Goal: Task Accomplishment & Management: Manage account settings

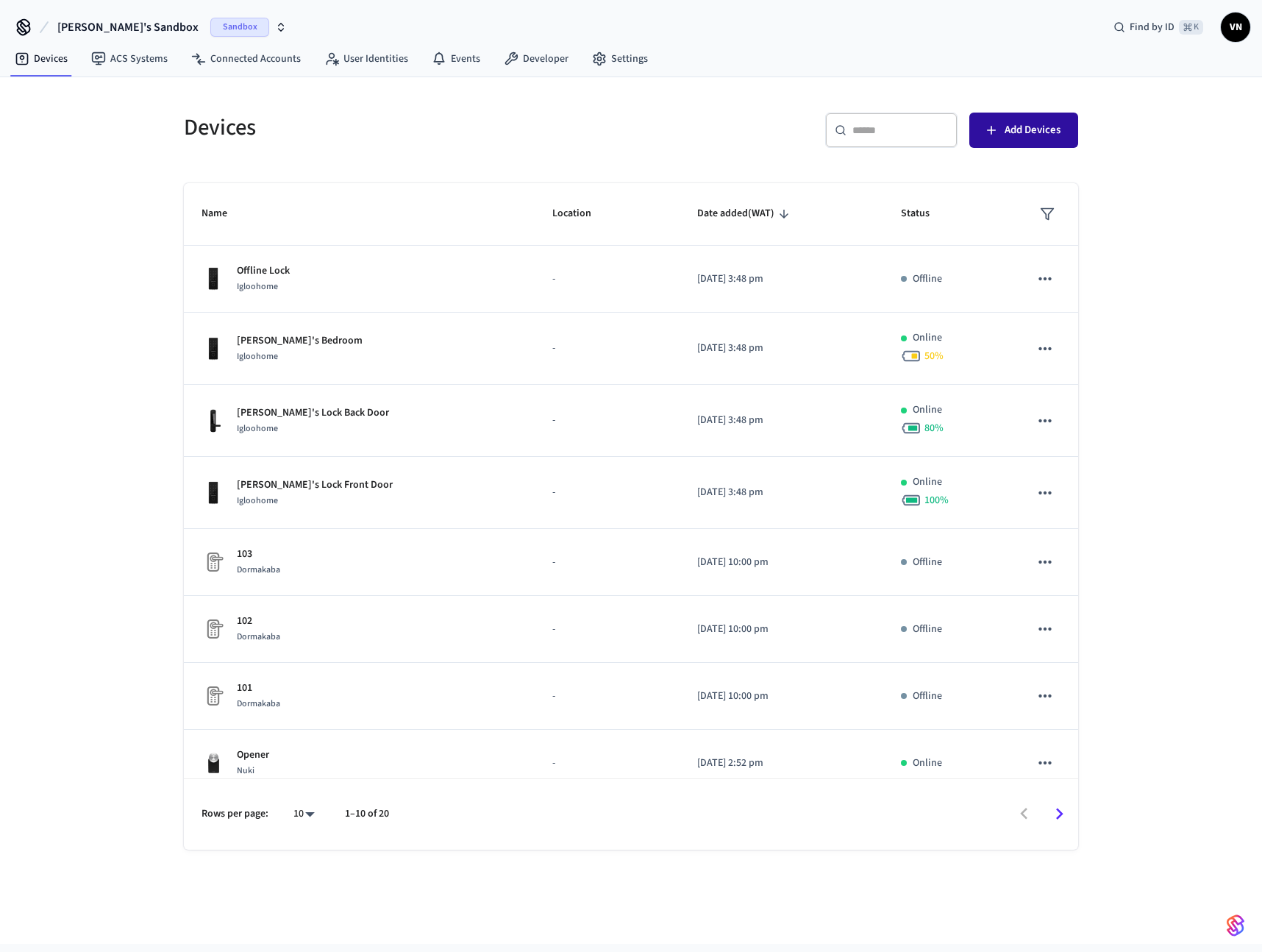
click at [1016, 131] on span "Add Devices" at bounding box center [1033, 130] width 56 height 19
click at [901, 212] on span "Status" at bounding box center [924, 214] width 48 height 23
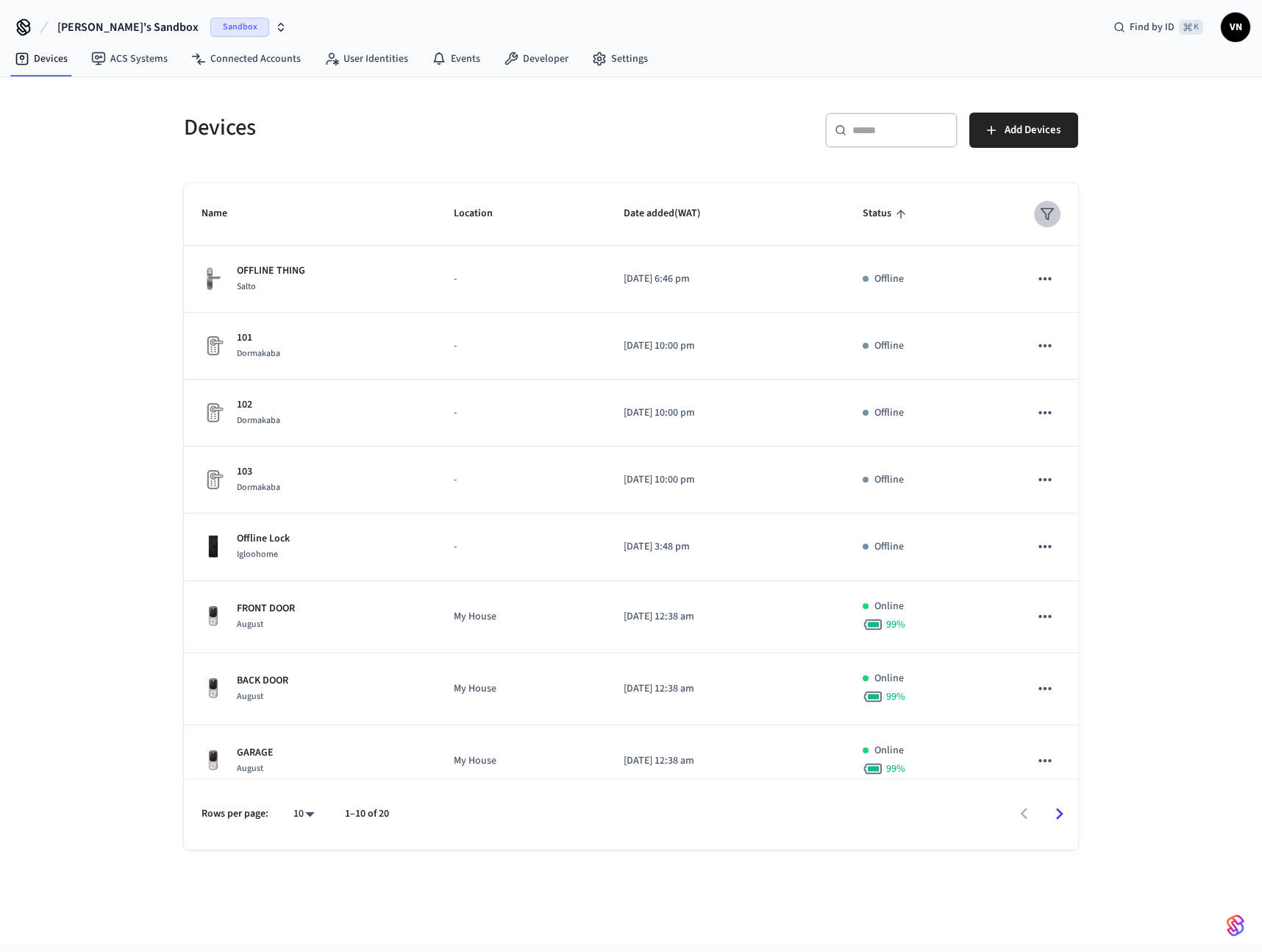
click at [1041, 209] on polygon "sticky table" at bounding box center [1047, 214] width 13 height 11
click at [357, 290] on div at bounding box center [631, 476] width 1262 height 952
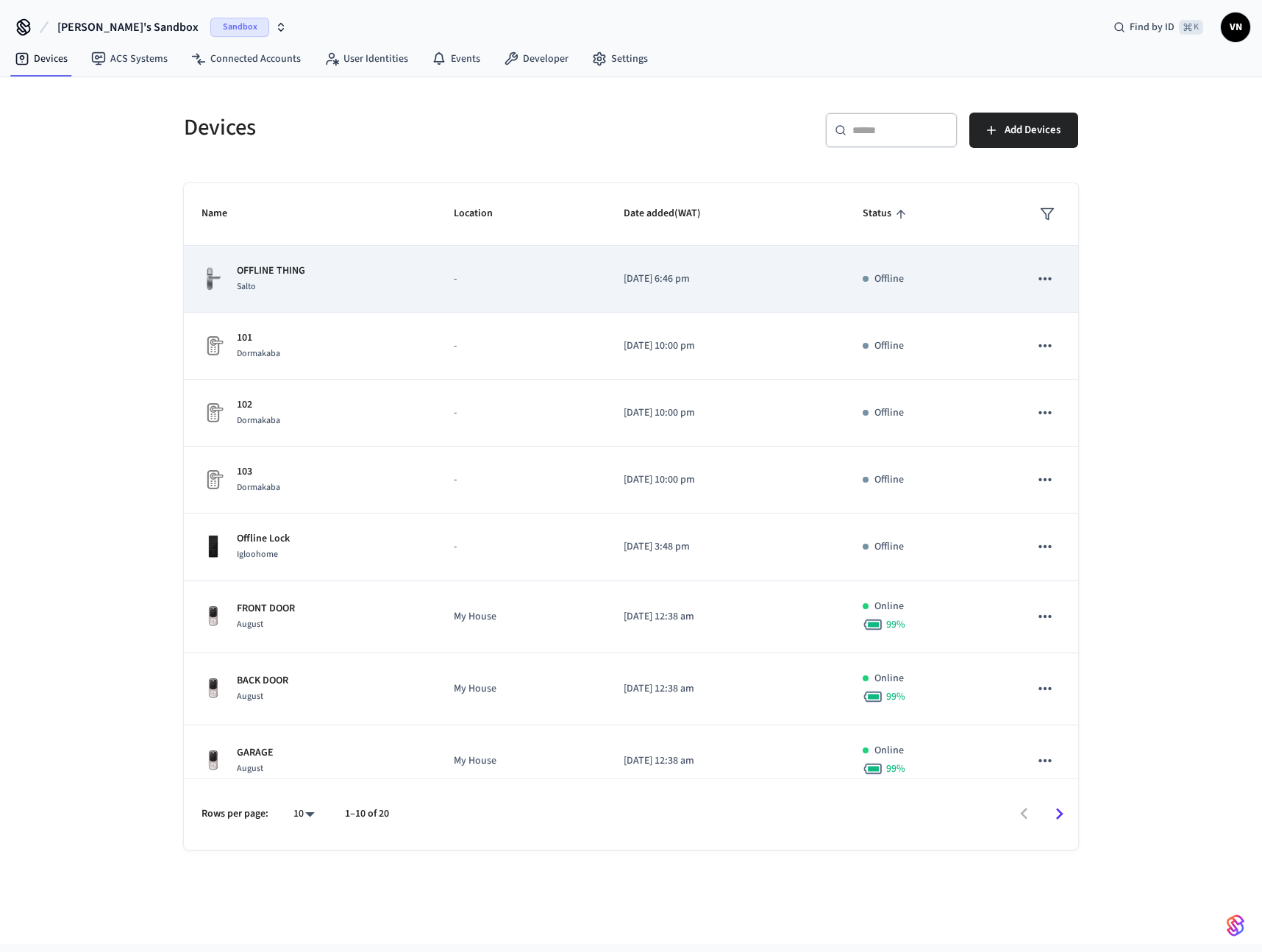
click at [282, 292] on div "Salto" at bounding box center [271, 286] width 69 height 15
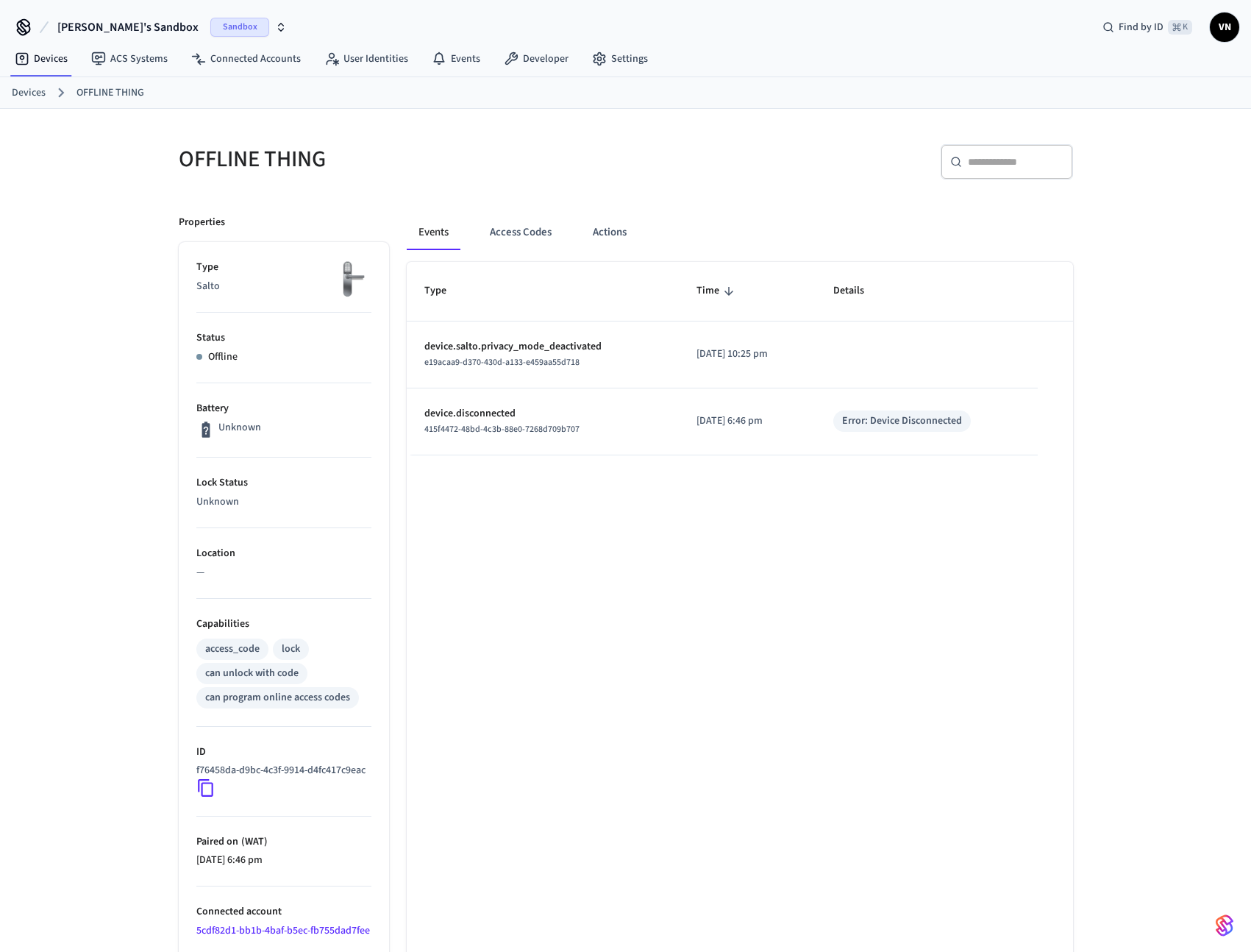
scroll to position [161, 0]
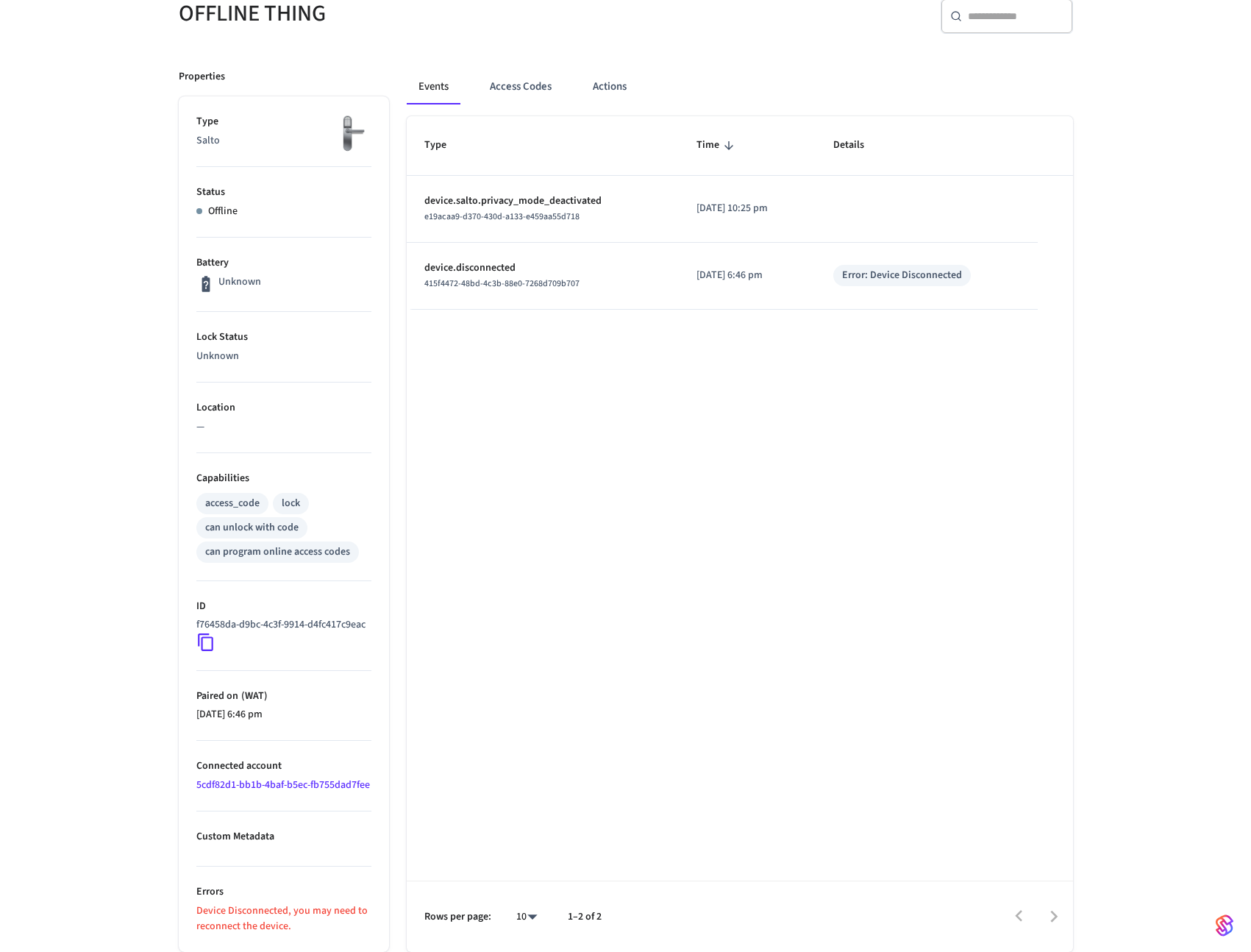
click at [230, 783] on link "5cdf82d1-bb1b-4baf-b5ec-fb755dad7fee" at bounding box center [283, 784] width 174 height 14
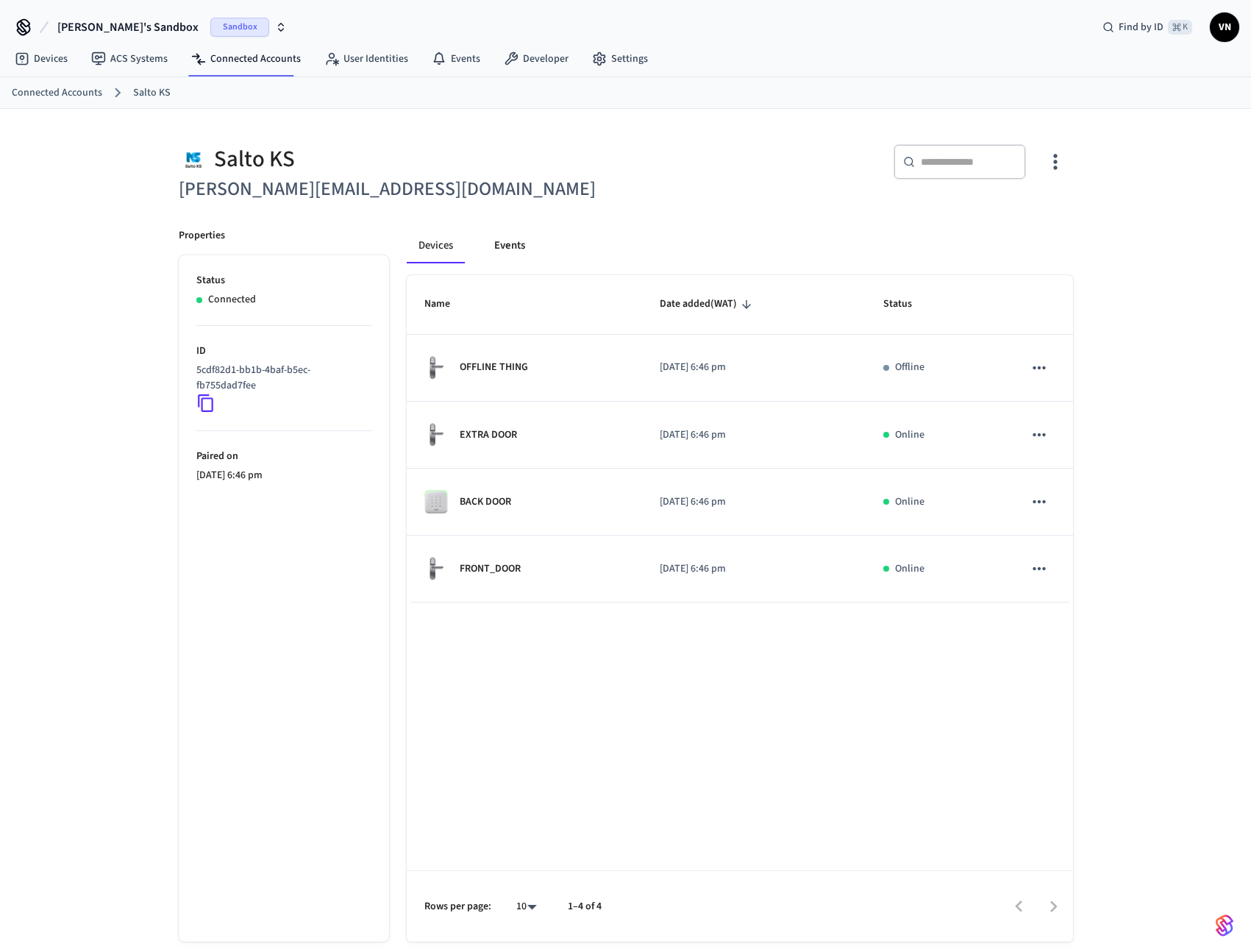
click at [520, 253] on button "Events" at bounding box center [510, 246] width 54 height 36
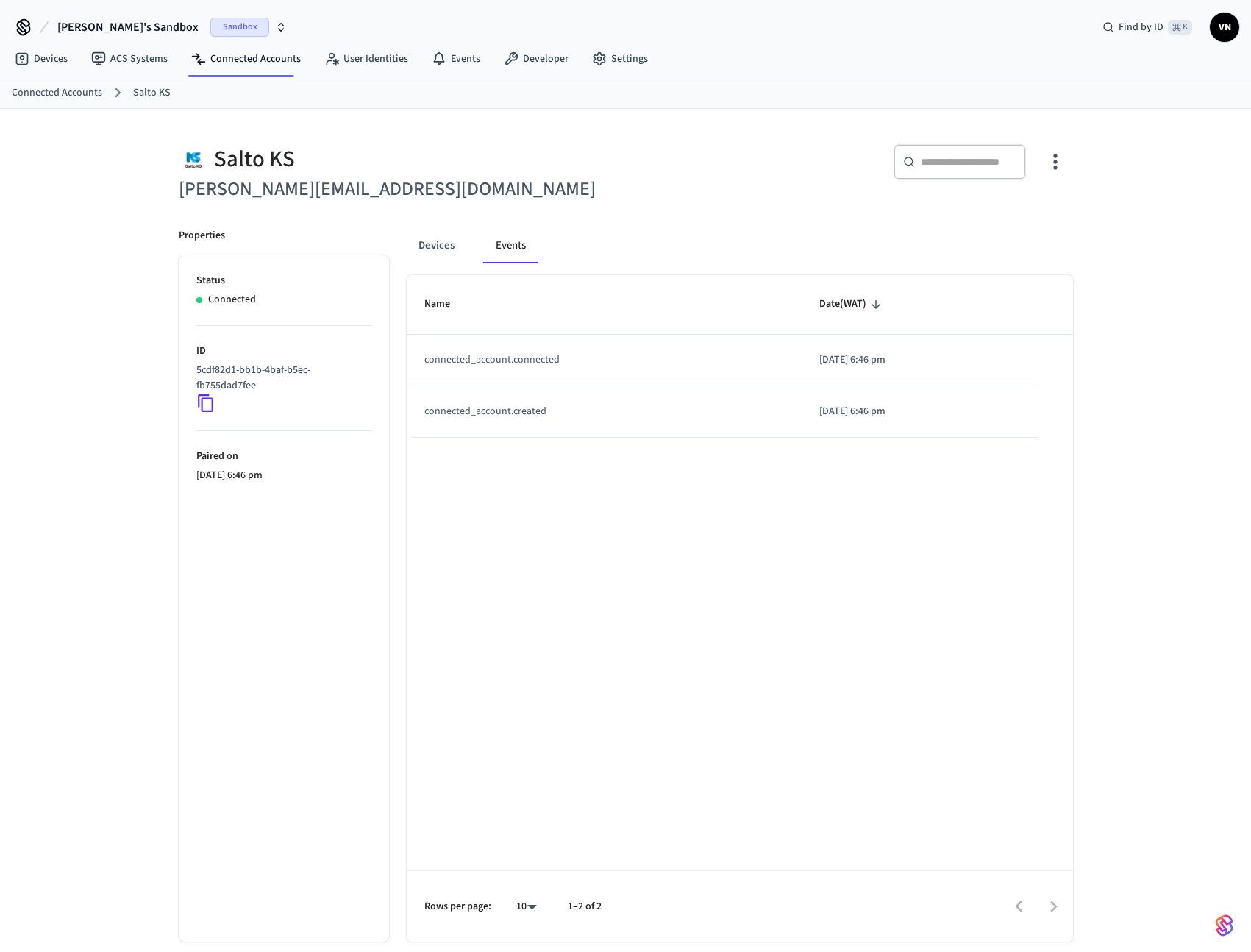
click at [394, 228] on div "Devices Events Name Date (WAT) connected_account.connected [DATE] 6:46 pm conne…" at bounding box center [731, 576] width 684 height 731
click at [428, 233] on button "Devices" at bounding box center [436, 246] width 60 height 36
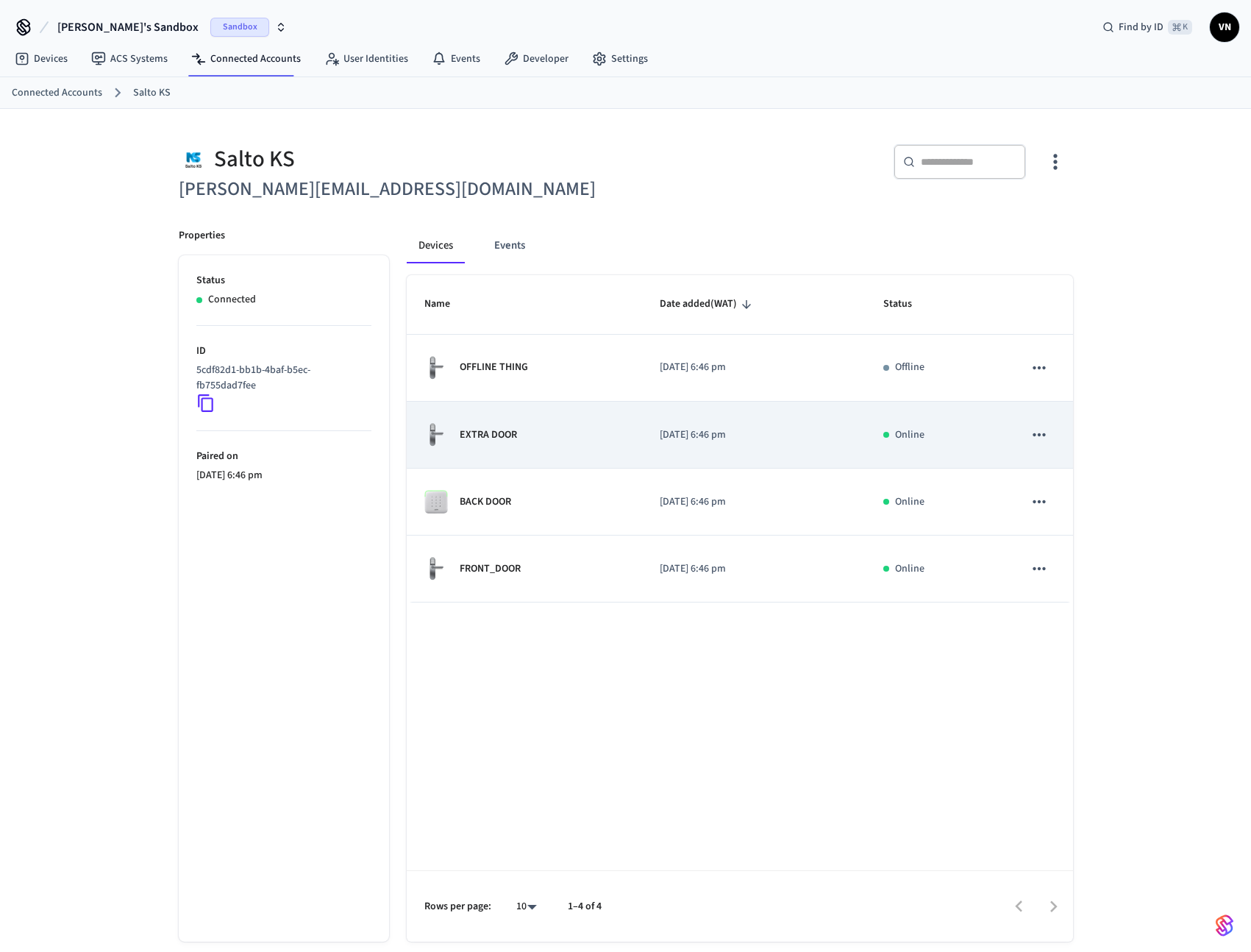
click at [575, 442] on div "EXTRA DOOR" at bounding box center [525, 434] width 201 height 25
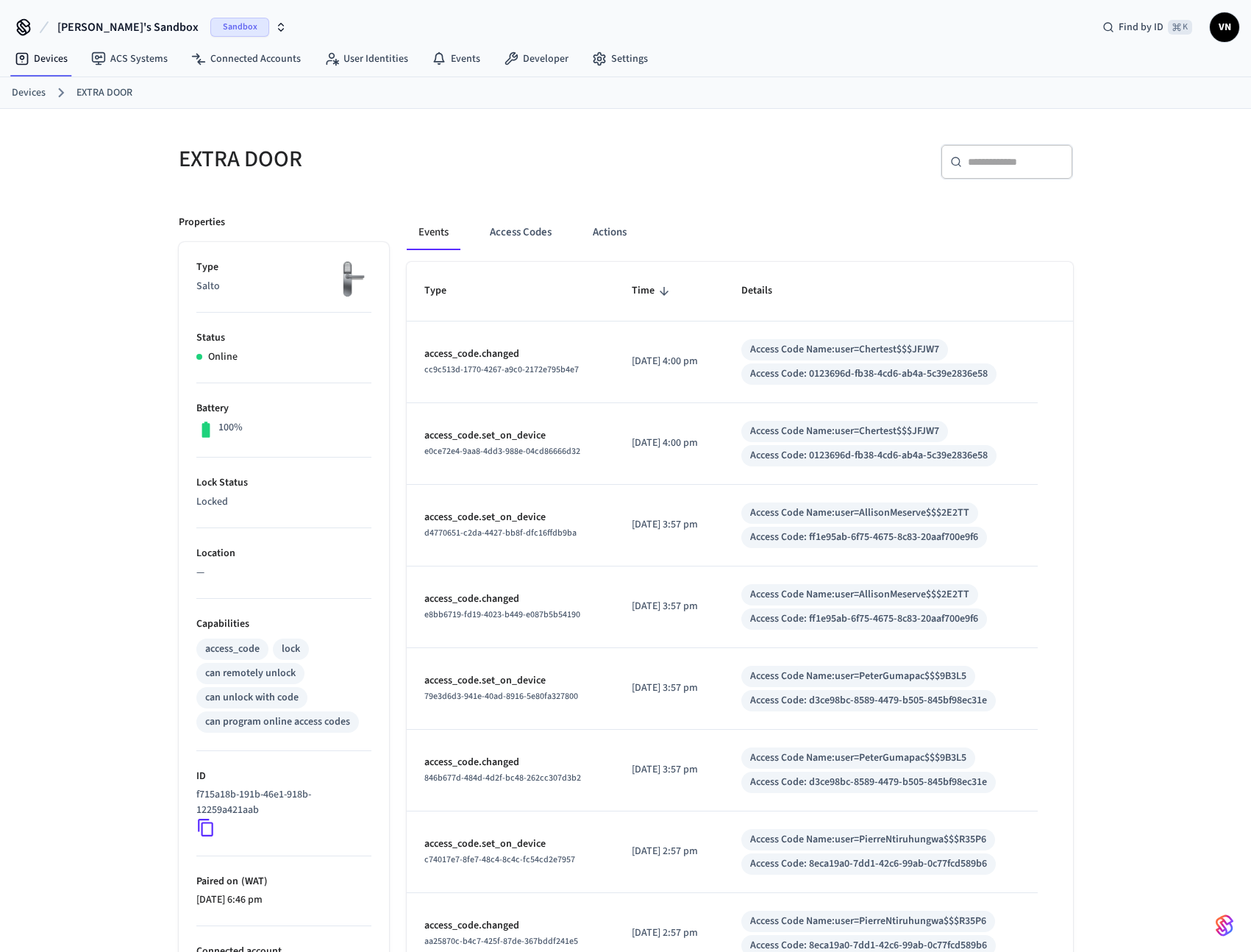
click at [97, 94] on link "EXTRA DOOR" at bounding box center [104, 93] width 56 height 15
click at [41, 93] on link "Devices" at bounding box center [29, 93] width 34 height 15
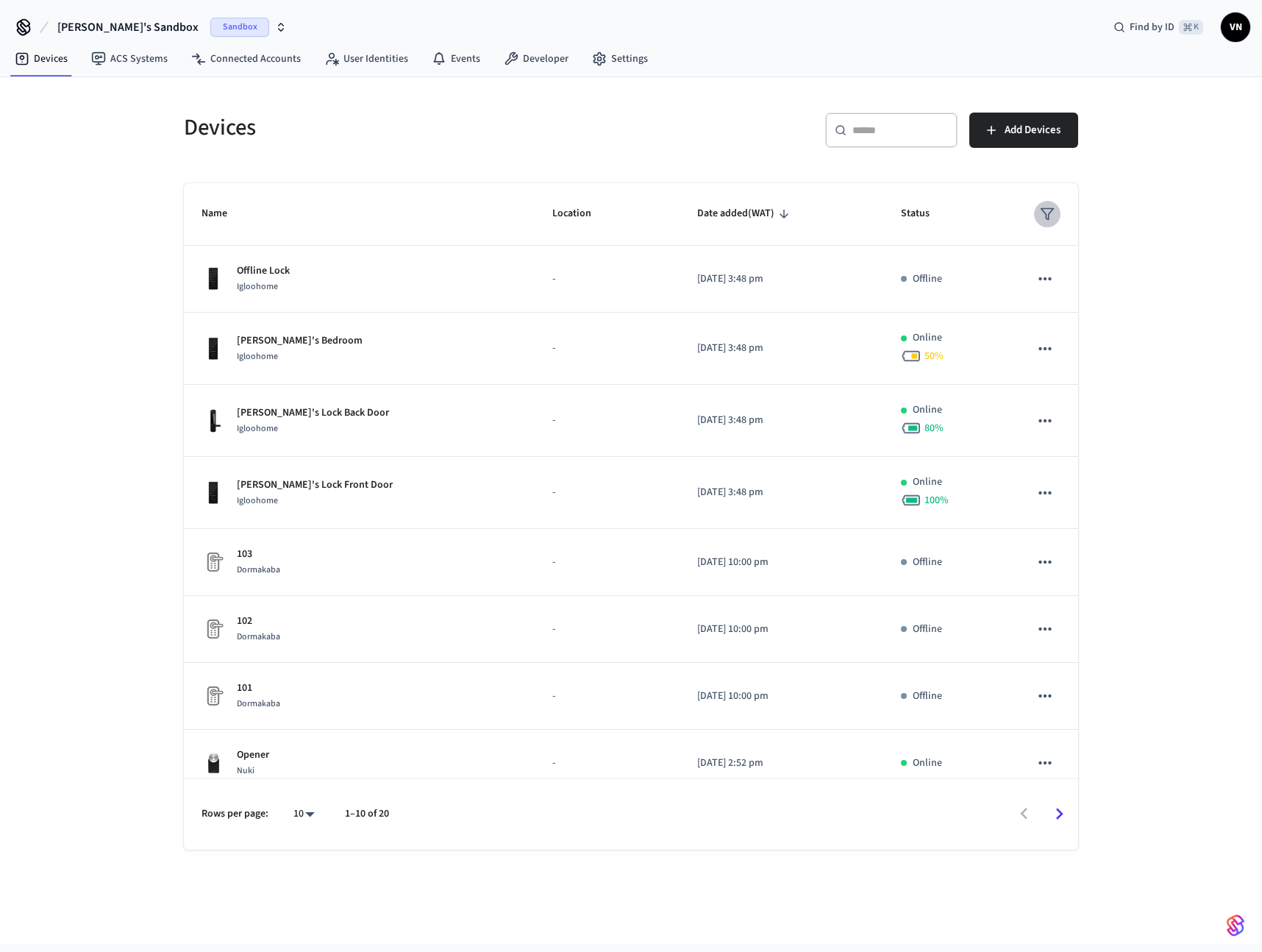
click at [1042, 218] on icon "sticky table" at bounding box center [1047, 214] width 14 height 14
click at [1149, 268] on div at bounding box center [631, 476] width 1262 height 952
